Goal: Transaction & Acquisition: Purchase product/service

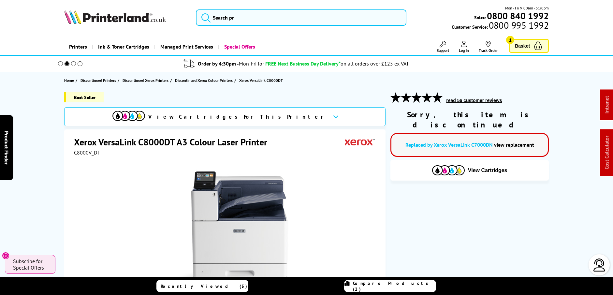
click at [123, 47] on span "Ink & Toner Cartridges" at bounding box center [123, 46] width 51 height 17
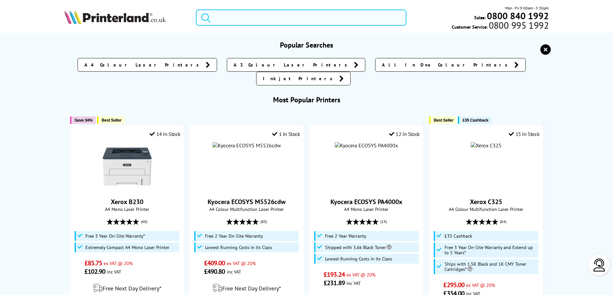
click at [346, 21] on input "search" at bounding box center [301, 17] width 211 height 16
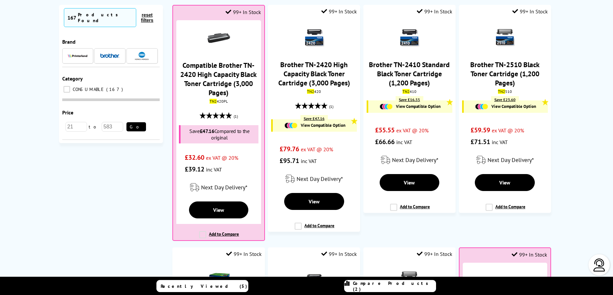
scroll to position [48, 0]
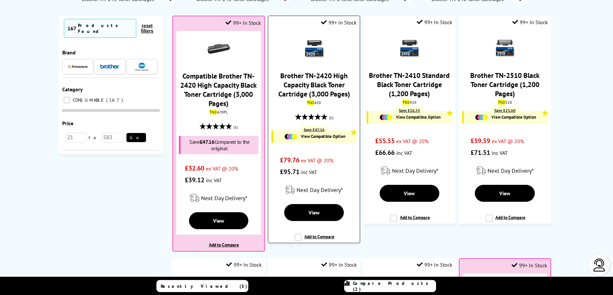
type input "tn2"
click at [315, 49] on img at bounding box center [314, 48] width 23 height 23
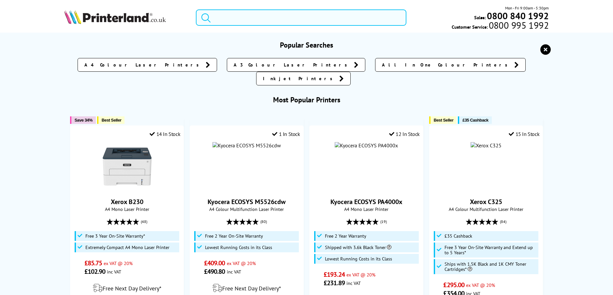
click at [242, 24] on input "search" at bounding box center [301, 17] width 211 height 16
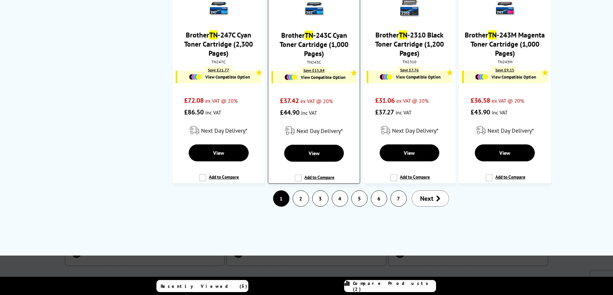
scroll to position [1120, 0]
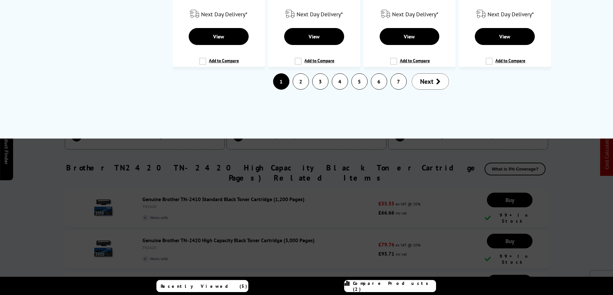
type input "tn"
click at [298, 82] on link "2" at bounding box center [301, 82] width 16 height 16
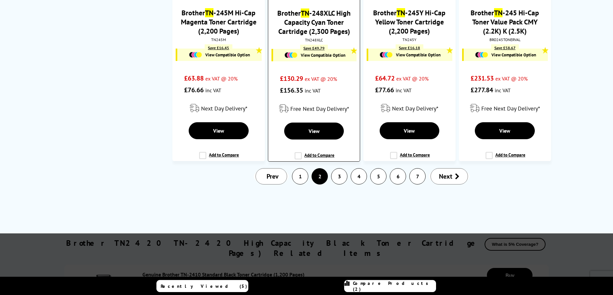
scroll to position [1054, 0]
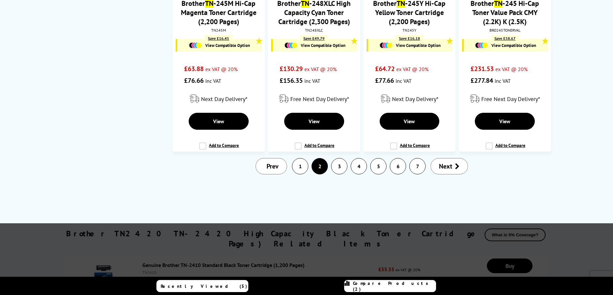
click at [340, 165] on link "3" at bounding box center [340, 166] width 16 height 16
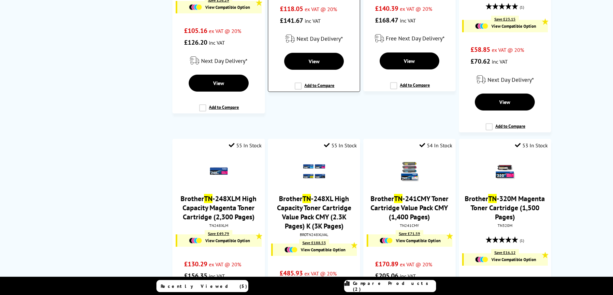
scroll to position [667, 0]
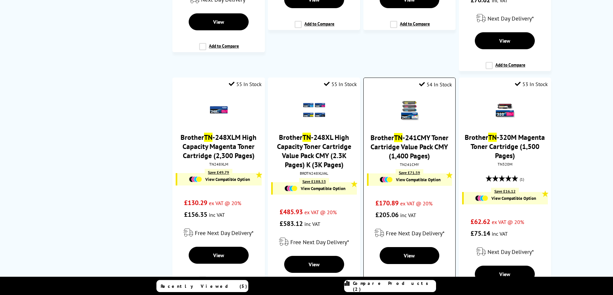
click at [409, 141] on link "Brother TN -241CMY Toner Cartridge Value Pack CMY (1,400 Pages)" at bounding box center [410, 146] width 78 height 27
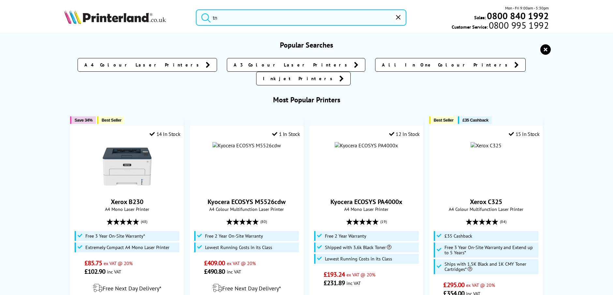
click at [260, 18] on input "tn" at bounding box center [301, 17] width 211 height 16
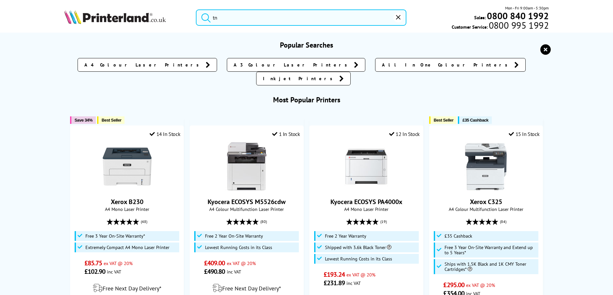
click at [285, 18] on input "tn" at bounding box center [301, 17] width 211 height 16
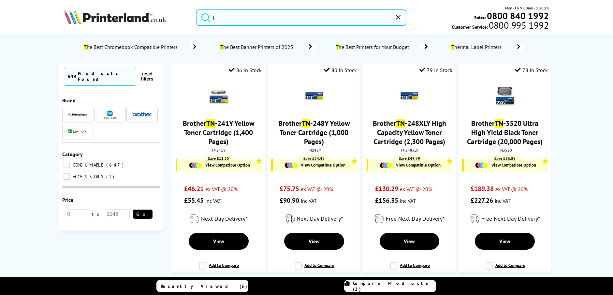
type input "tn"
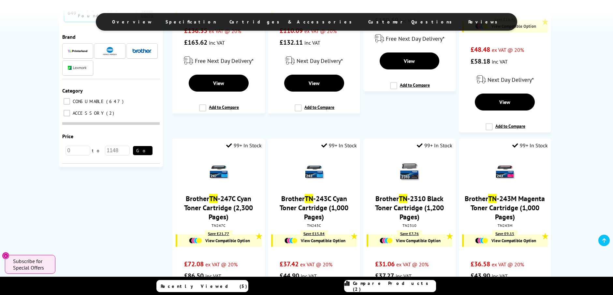
scroll to position [841, 0]
